Goal: Consume media (video, audio)

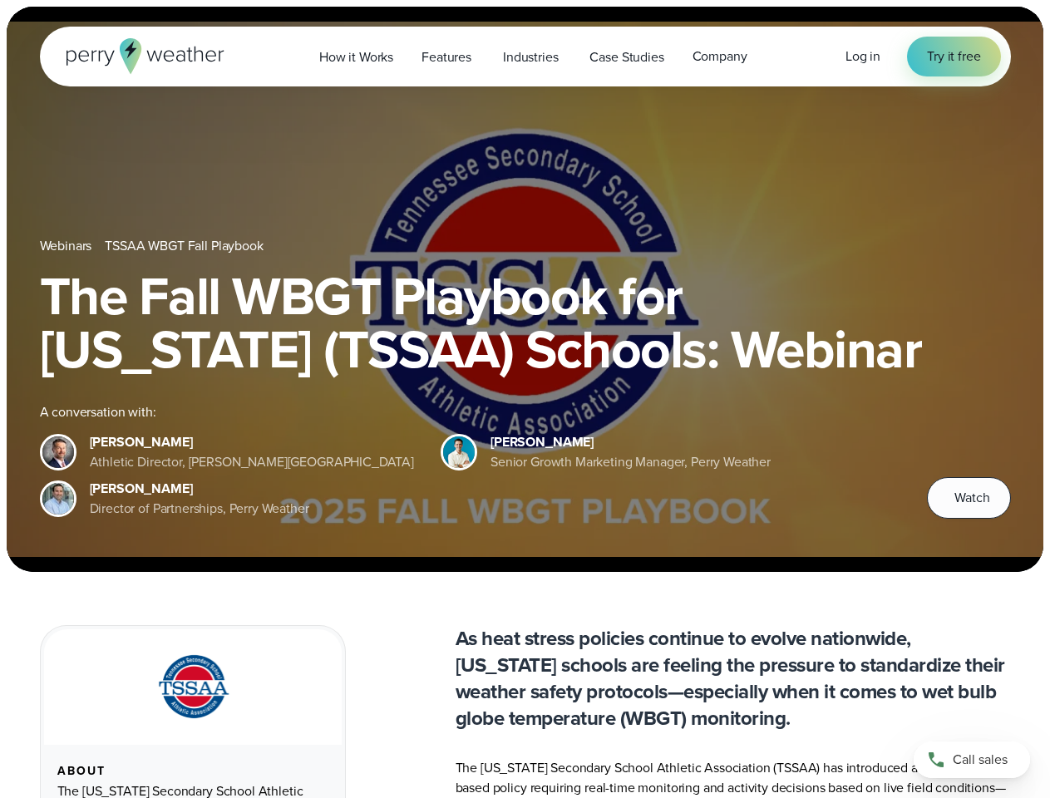
click at [525, 399] on div "The Fall WBGT Playbook for [US_STATE] (TSSAA) Schools: Webinar A conversation w…" at bounding box center [525, 393] width 971 height 249
click at [525, 57] on span "Industries" at bounding box center [530, 57] width 55 height 20
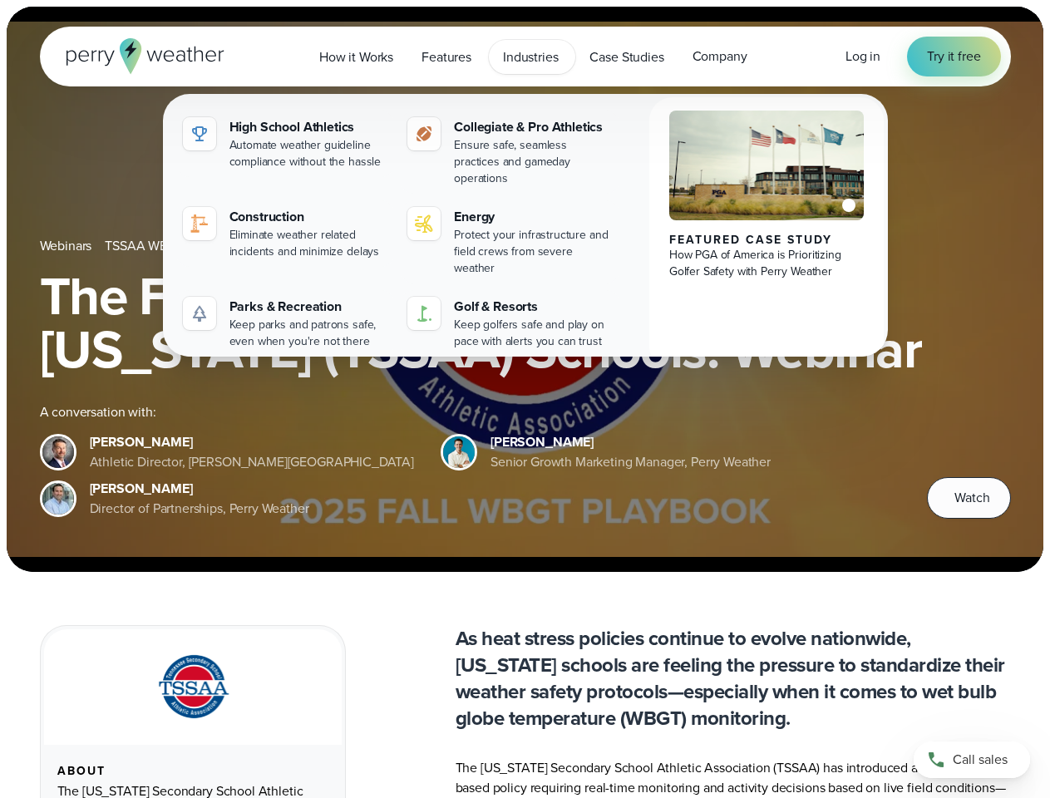
click at [525, 289] on h1 "The Fall WBGT Playbook for [US_STATE] (TSSAA) Schools: Webinar" at bounding box center [525, 322] width 971 height 106
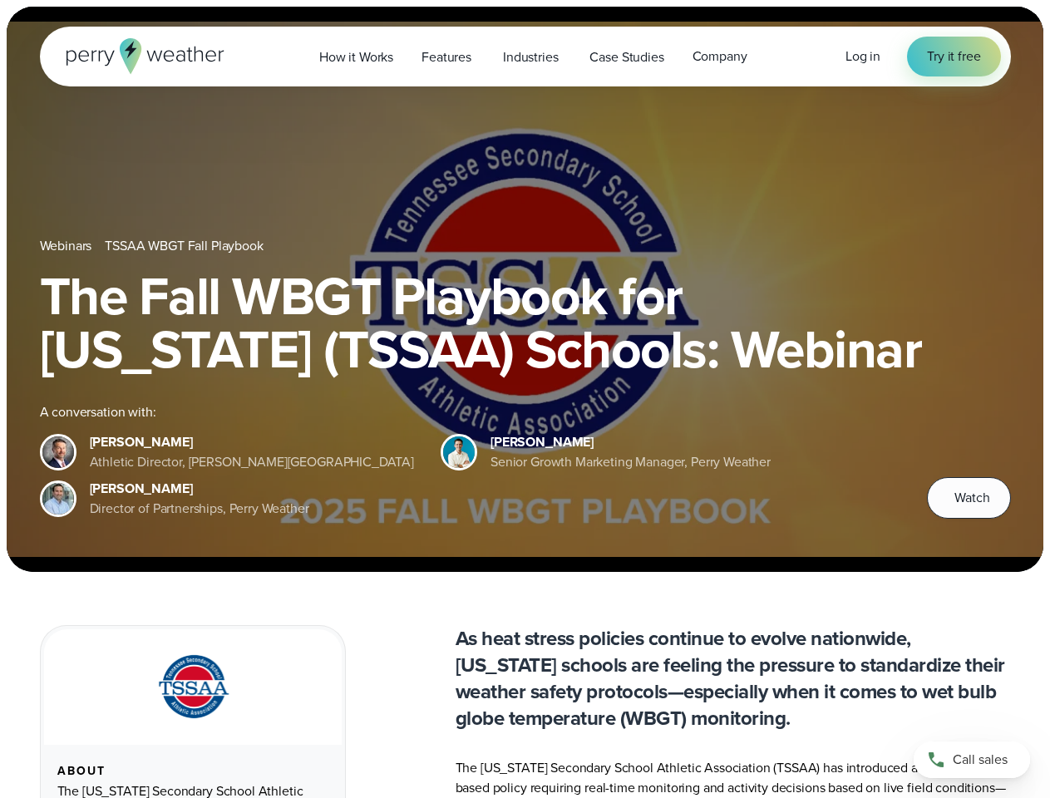
click at [185, 246] on link "TSSAA WBGT Fall Playbook" at bounding box center [184, 246] width 158 height 20
click at [969, 498] on span "Watch" at bounding box center [971, 498] width 35 height 20
